Goal: Transaction & Acquisition: Book appointment/travel/reservation

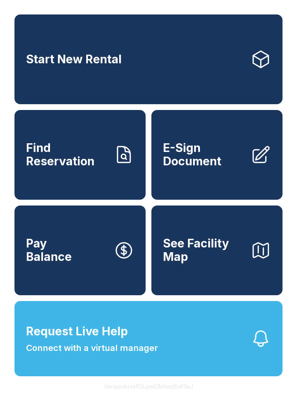
click at [149, 349] on span "Request Live Help Connect with a virtual manager" at bounding box center [92, 339] width 132 height 32
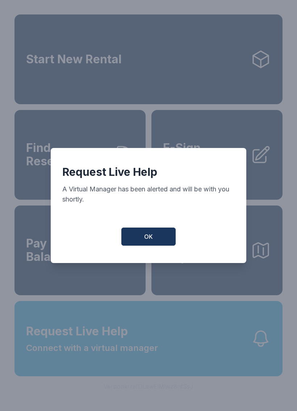
click at [156, 240] on button "OK" at bounding box center [148, 236] width 54 height 18
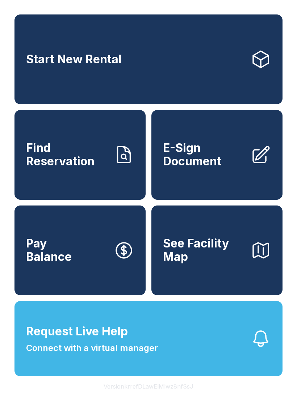
click at [146, 376] on button "Request Live Help Connect with a virtual manager" at bounding box center [148, 338] width 268 height 75
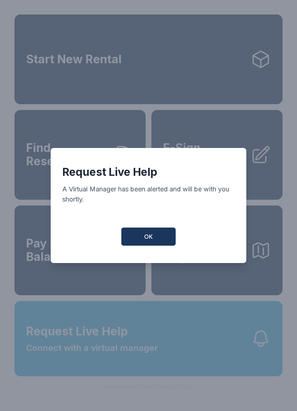
click at [147, 229] on div "Request Live Help A Virtual Manager has been alerted and will be with you short…" at bounding box center [148, 205] width 195 height 115
click at [143, 232] on button "OK" at bounding box center [148, 236] width 54 height 18
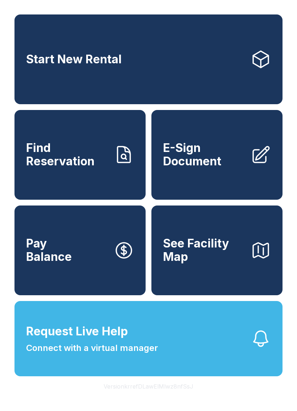
click at [132, 60] on link "Start New Rental" at bounding box center [148, 59] width 268 height 90
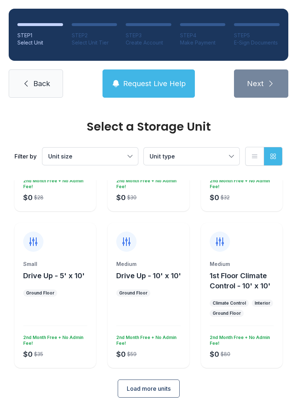
scroll to position [115, 0]
click at [244, 298] on div "Medium 1st Floor Climate Control - 10' x 10' Climate Control Interior Ground Fl…" at bounding box center [241, 314] width 81 height 107
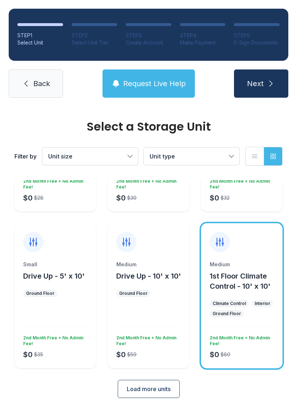
click at [263, 81] on span "Next" at bounding box center [255, 83] width 17 height 10
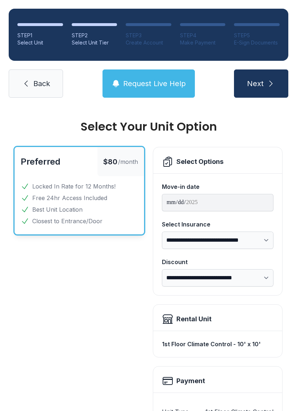
click at [35, 84] on span "Back" at bounding box center [41, 83] width 17 height 10
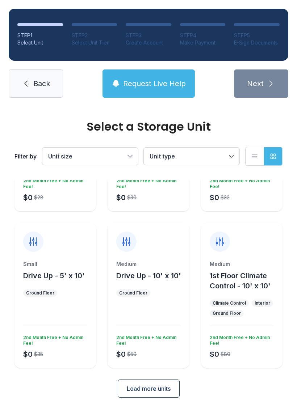
scroll to position [115, 0]
click at [152, 392] on span "Load more units" at bounding box center [149, 388] width 44 height 9
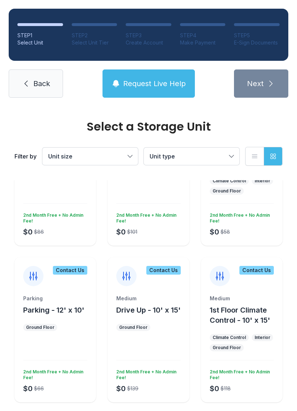
scroll to position [400, 0]
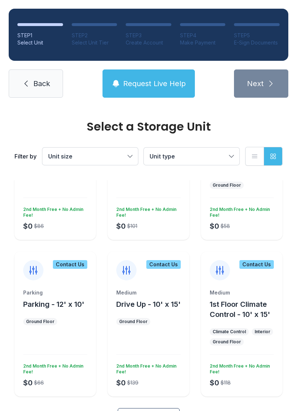
click at [227, 152] on button "Unit type" at bounding box center [191, 156] width 95 height 17
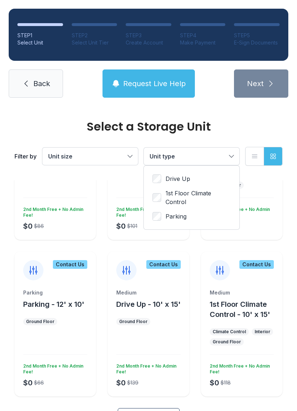
scroll to position [85, 0]
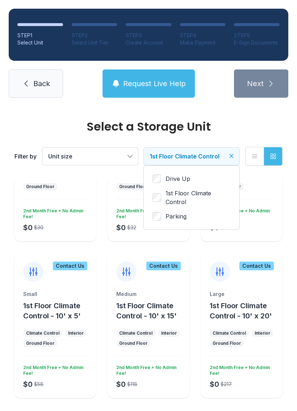
click at [118, 154] on span "Unit size" at bounding box center [86, 156] width 77 height 9
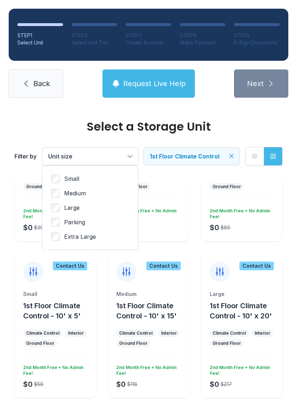
click at [61, 201] on ul "Small Medium Large Parking Extra Large" at bounding box center [90, 207] width 78 height 67
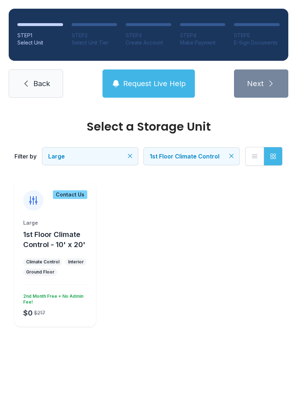
click at [122, 148] on button "Large" at bounding box center [89, 156] width 95 height 17
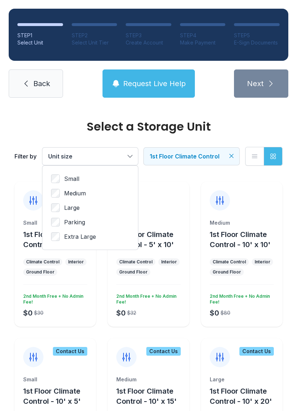
click at [55, 187] on ul "Small Medium Large Parking Extra Large" at bounding box center [90, 207] width 78 height 67
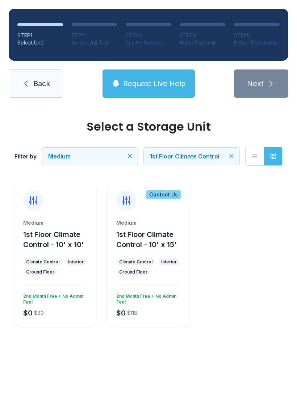
click at [60, 236] on span "1st Floor Climate Control - 10' x 10'" at bounding box center [53, 239] width 61 height 19
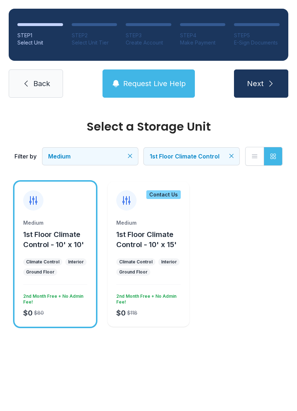
click at [268, 82] on icon "submit" at bounding box center [270, 83] width 9 height 9
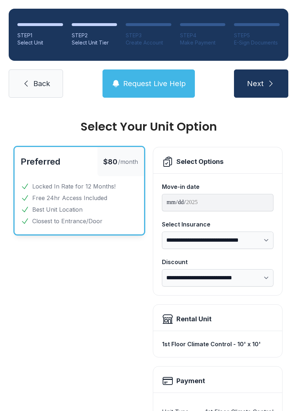
click at [39, 78] on link "Back" at bounding box center [36, 83] width 54 height 28
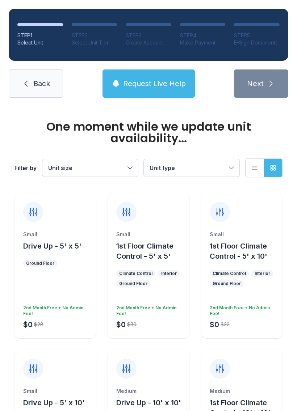
click at [29, 79] on link "Back" at bounding box center [36, 83] width 54 height 28
